Goal: Information Seeking & Learning: Learn about a topic

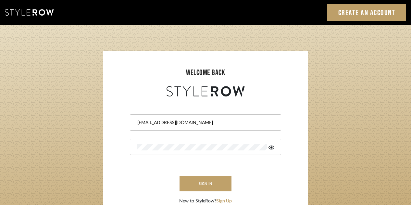
click at [156, 122] on input "jmatthews@morgantewilson.com" at bounding box center [205, 123] width 136 height 6
type input "dkriston@morgantewilson.com"
click at [203, 182] on button "sign in" at bounding box center [206, 183] width 52 height 15
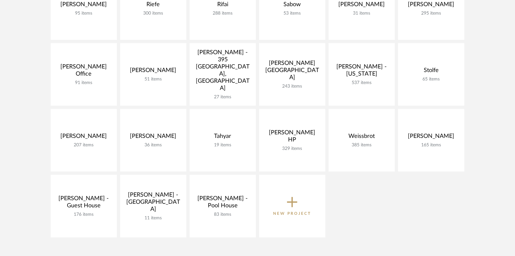
scroll to position [448, 0]
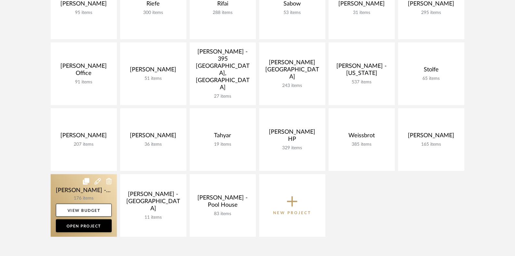
click at [68, 184] on link at bounding box center [84, 205] width 66 height 63
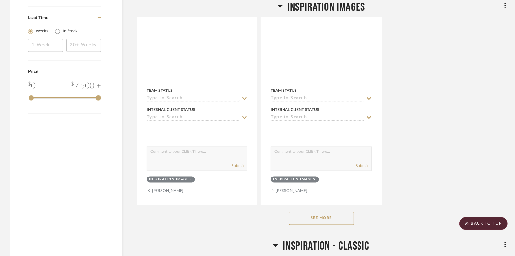
scroll to position [853, 0]
click at [322, 212] on button "See More" at bounding box center [321, 218] width 65 height 13
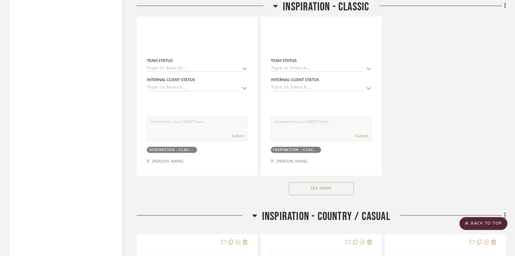
scroll to position [5279, 0]
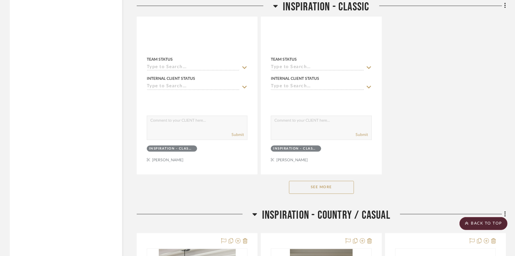
click at [319, 181] on button "See More" at bounding box center [321, 187] width 65 height 13
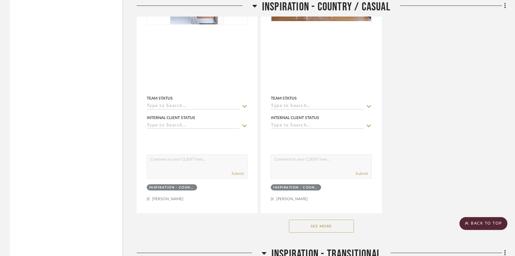
scroll to position [8218, 0]
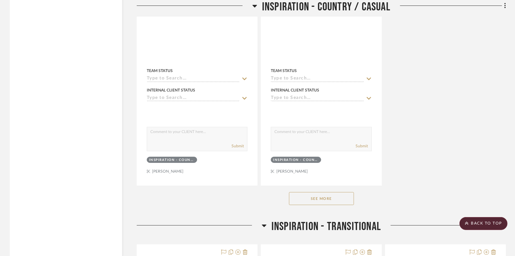
click at [328, 192] on button "See More" at bounding box center [321, 198] width 65 height 13
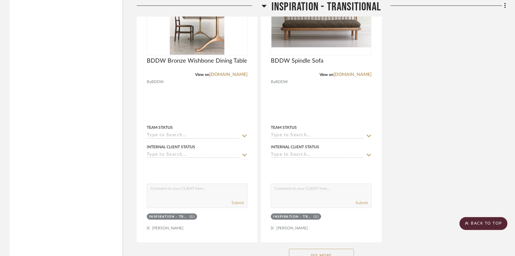
scroll to position [10554, 0]
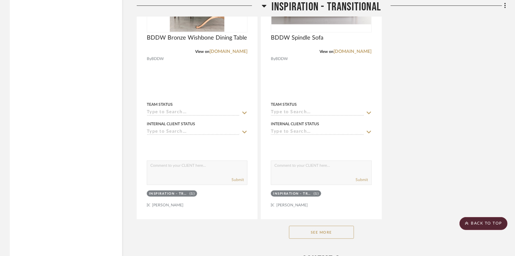
click at [333, 226] on button "See More" at bounding box center [321, 232] width 65 height 13
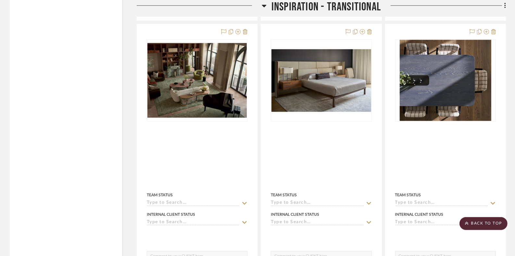
scroll to position [11029, 0]
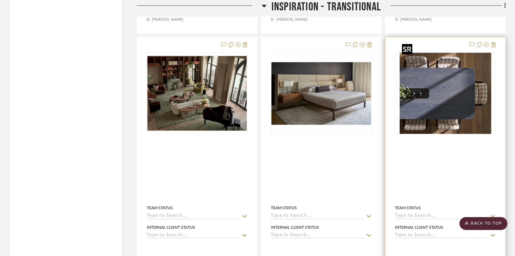
click at [426, 84] on img "0" at bounding box center [446, 93] width 92 height 81
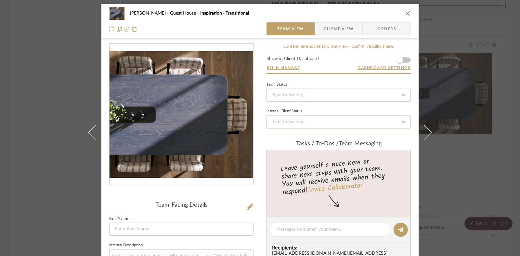
scroll to position [1, 0]
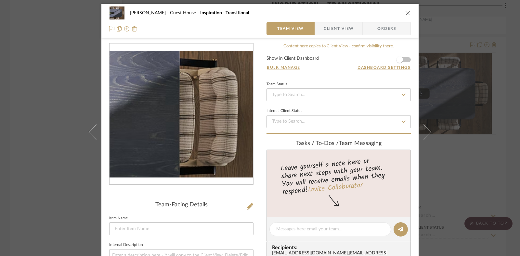
click at [226, 113] on img "0" at bounding box center [181, 114] width 144 height 127
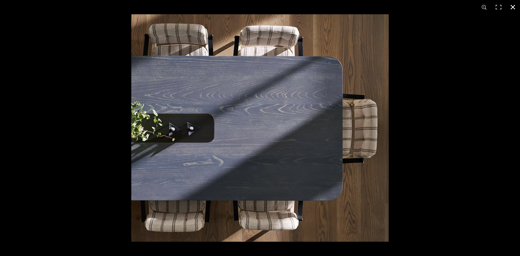
click at [511, 6] on button at bounding box center [512, 7] width 14 height 14
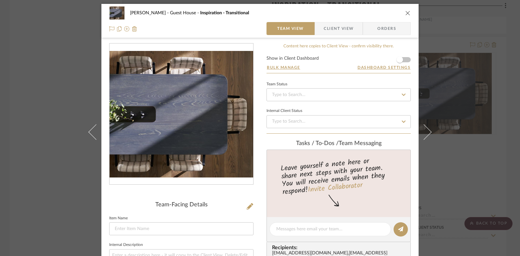
click at [405, 10] on icon "close" at bounding box center [407, 12] width 5 height 5
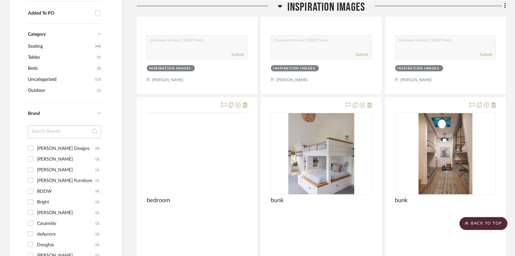
scroll to position [0, 0]
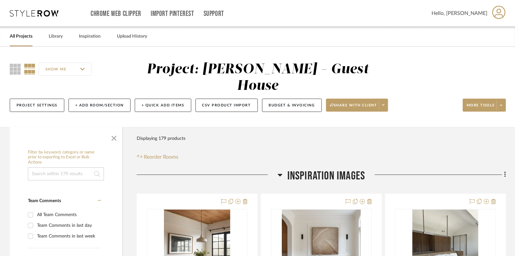
click at [313, 169] on span "Inspiration Images" at bounding box center [327, 176] width 78 height 14
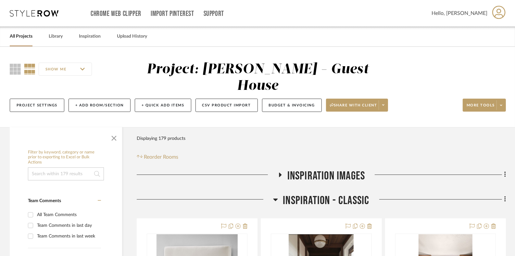
click at [317, 194] on span "Inspiration - Classic" at bounding box center [326, 201] width 86 height 14
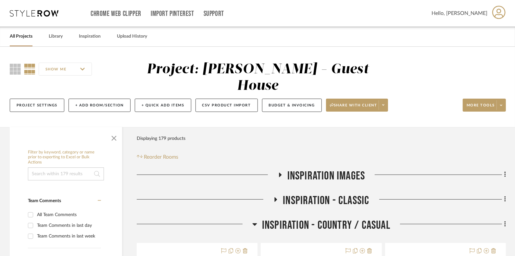
click at [319, 219] on span "Inspiration - Country / Casual" at bounding box center [326, 226] width 128 height 14
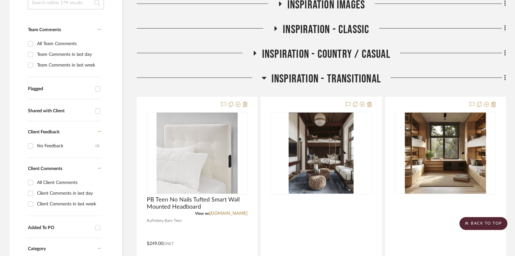
scroll to position [174, 0]
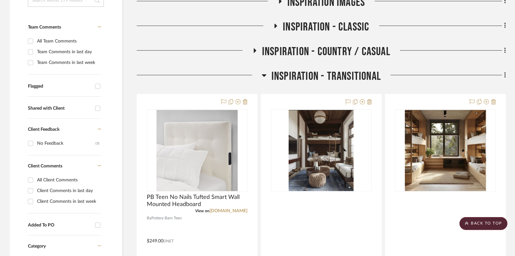
click at [303, 70] on span "Inspiration - Transitional" at bounding box center [326, 77] width 109 height 14
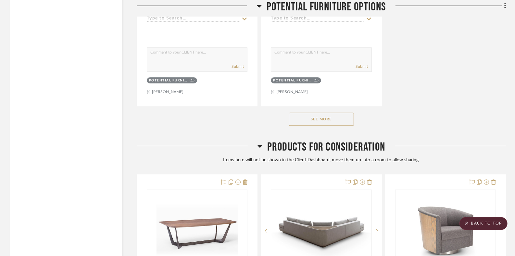
scroll to position [1243, 0]
click at [319, 112] on button "See More" at bounding box center [321, 118] width 65 height 13
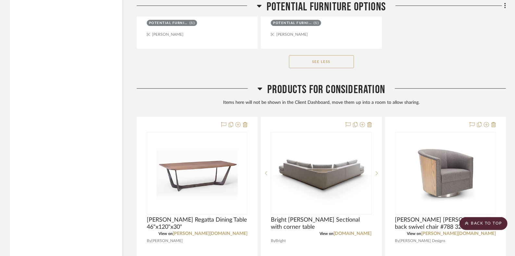
scroll to position [3893, 0]
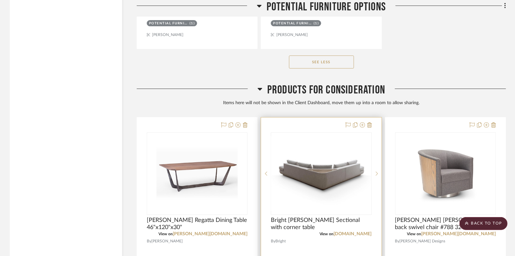
click at [305, 201] on div at bounding box center [321, 237] width 120 height 238
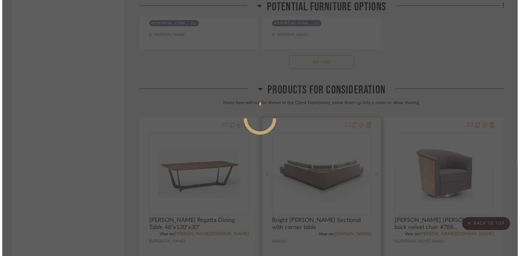
scroll to position [0, 0]
